Goal: Task Accomplishment & Management: Use online tool/utility

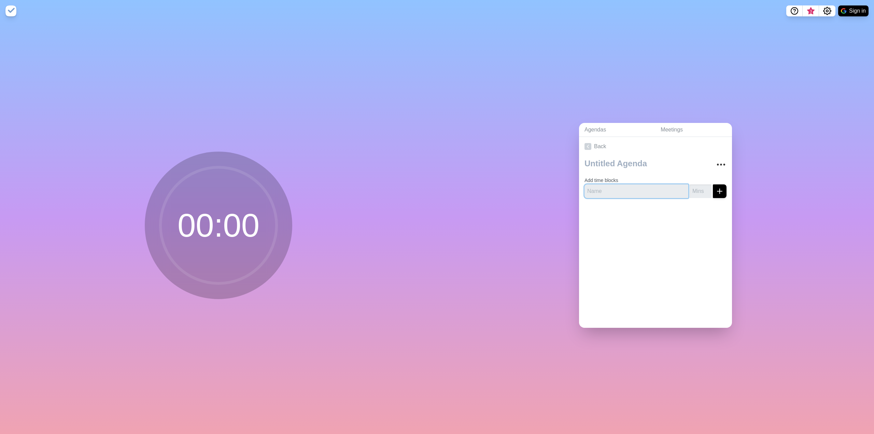
click at [611, 192] on input "text" at bounding box center [637, 191] width 104 height 14
type input "Break"
click at [700, 187] on input "1" at bounding box center [701, 191] width 22 height 14
click at [700, 186] on input "2" at bounding box center [701, 191] width 22 height 14
click at [700, 186] on input "3" at bounding box center [701, 191] width 22 height 14
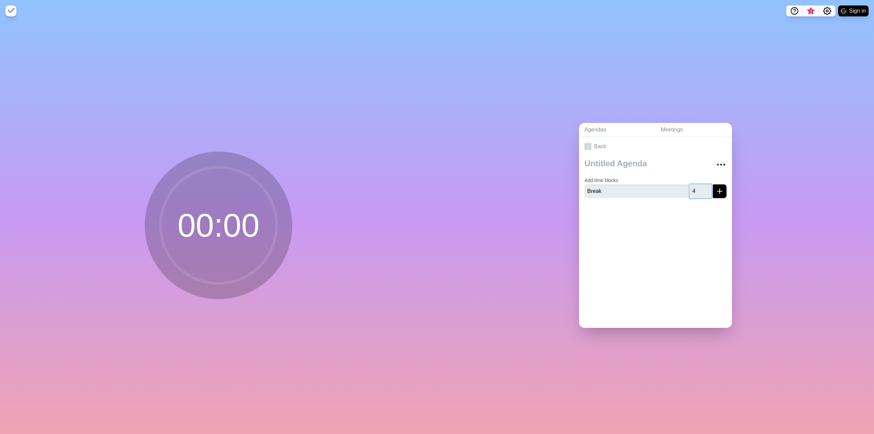
click at [700, 186] on input "4" at bounding box center [701, 191] width 22 height 14
click at [700, 186] on input "5" at bounding box center [701, 191] width 22 height 14
click at [700, 186] on input "6" at bounding box center [701, 191] width 22 height 14
click at [700, 186] on input "7" at bounding box center [701, 191] width 22 height 14
click at [700, 186] on input "8" at bounding box center [701, 191] width 22 height 14
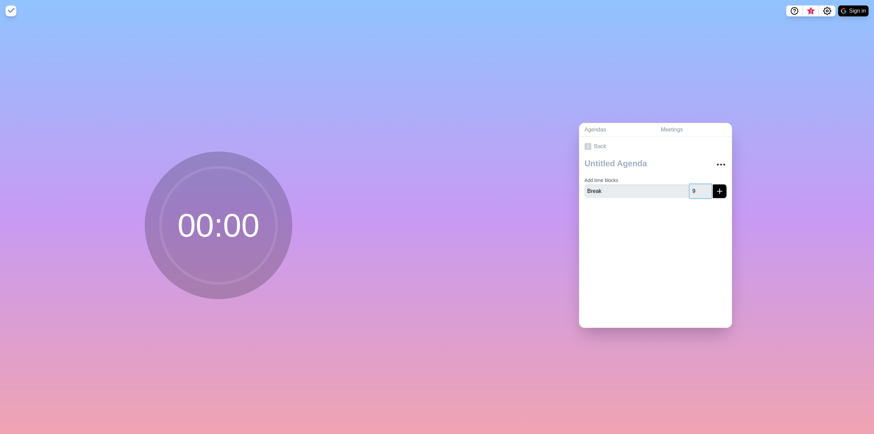
click at [700, 186] on input "9" at bounding box center [701, 191] width 22 height 14
click at [700, 186] on input "10" at bounding box center [701, 191] width 22 height 14
click at [700, 186] on input "11" at bounding box center [701, 191] width 22 height 14
click at [700, 186] on input "12" at bounding box center [701, 191] width 22 height 14
click at [700, 186] on input "13" at bounding box center [701, 191] width 22 height 14
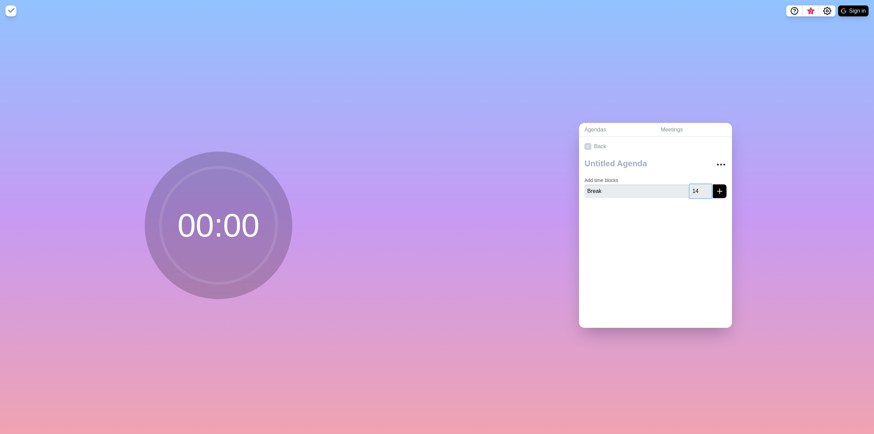
click at [700, 186] on input "14" at bounding box center [701, 191] width 22 height 14
type input "15"
click at [700, 186] on input "15" at bounding box center [701, 191] width 22 height 14
click at [716, 189] on icon "submit" at bounding box center [720, 191] width 8 height 8
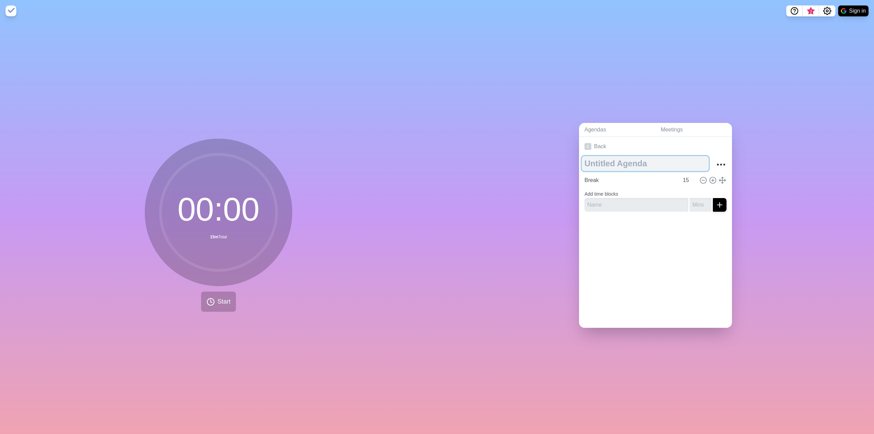
click at [630, 159] on textarea at bounding box center [645, 163] width 127 height 15
type textarea "OTC Workshop"
click at [717, 164] on circle "More" at bounding box center [717, 164] width 1 height 1
click at [681, 250] on div "Back OTC Workshop Clear time blocks Duplicate agenda Delete agenda Archive Brea…" at bounding box center [655, 232] width 153 height 191
click at [643, 280] on div "Back OTC Workshop Clear time blocks Duplicate agenda Delete agenda Archive Brea…" at bounding box center [655, 232] width 153 height 191
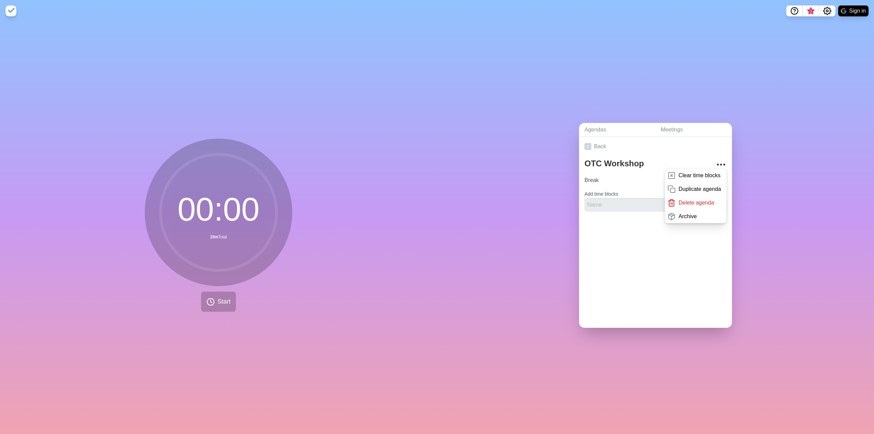
click at [711, 293] on div "Back OTC Workshop Clear time blocks Duplicate agenda Delete agenda Archive Brea…" at bounding box center [655, 232] width 153 height 191
click at [716, 159] on icon "More" at bounding box center [721, 164] width 11 height 11
click at [822, 10] on button "Settings" at bounding box center [827, 10] width 16 height 11
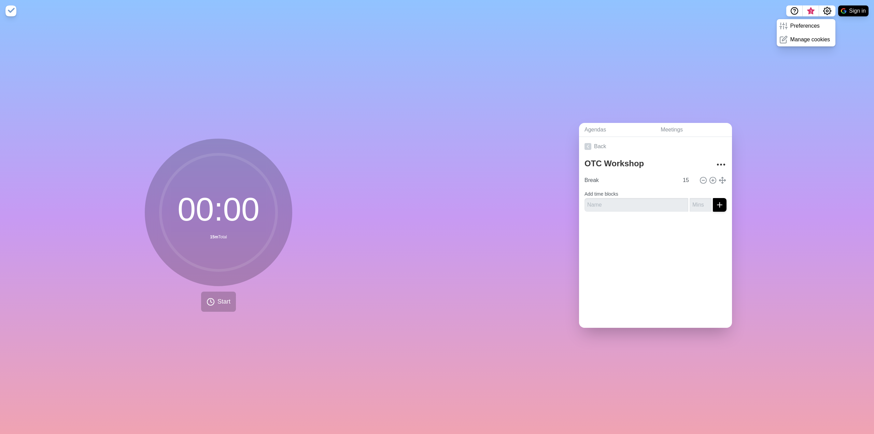
click at [573, 73] on div "Agendas Meetings Back OTC Workshop Break 15 Add time blocks" at bounding box center [655, 228] width 437 height 412
